Goal: Task Accomplishment & Management: Manage account settings

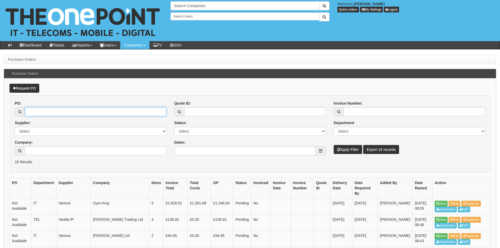
click at [58, 111] on input "PO:" at bounding box center [96, 111] width 142 height 9
type input "16514"
click at [334, 145] on button "Apply Filter" at bounding box center [348, 149] width 28 height 9
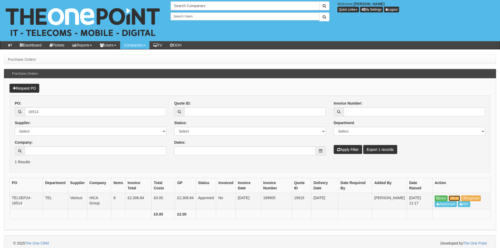
click at [457, 198] on link "Edit" at bounding box center [455, 198] width 12 height 6
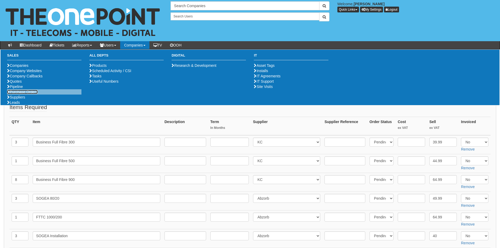
click at [28, 94] on link "Purchase Orders" at bounding box center [22, 92] width 31 height 4
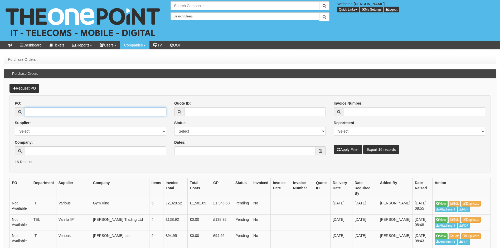
click at [40, 112] on input "PO:" at bounding box center [96, 111] width 142 height 9
type input "19178"
click at [334, 145] on button "Apply Filter" at bounding box center [348, 149] width 28 height 9
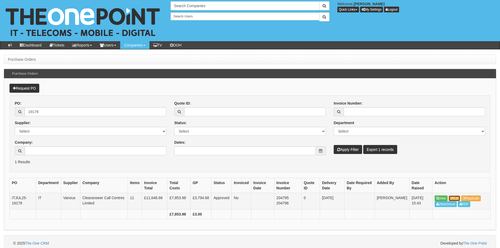
click at [457, 197] on link "Edit" at bounding box center [455, 198] width 12 height 6
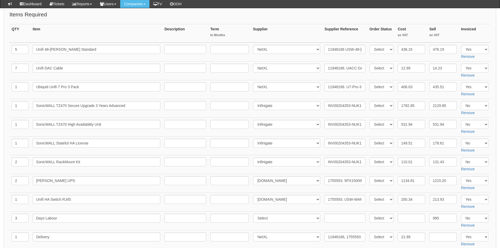
scroll to position [105, 0]
